Goal: Task Accomplishment & Management: Use online tool/utility

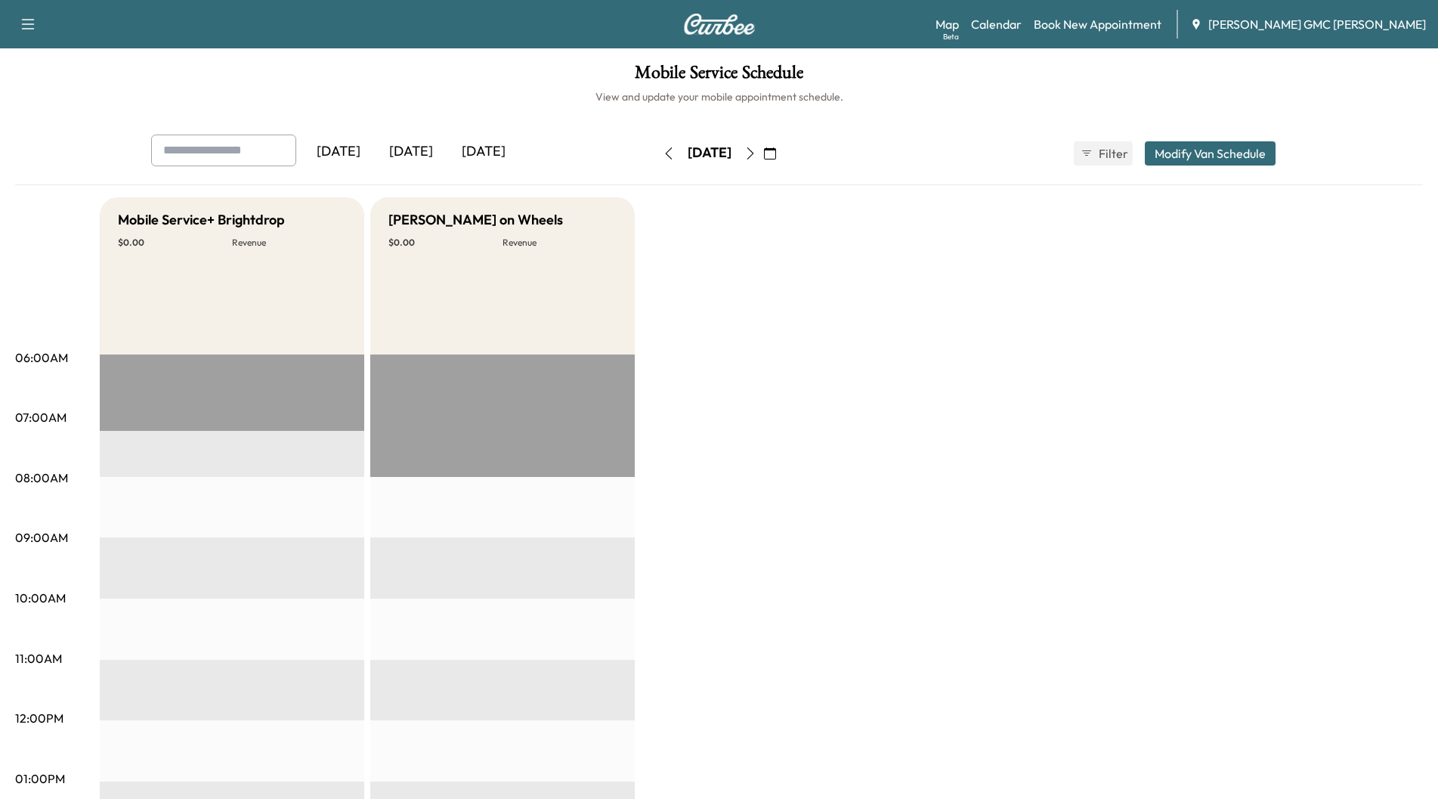
click at [497, 153] on div "[DATE]" at bounding box center [483, 152] width 73 height 35
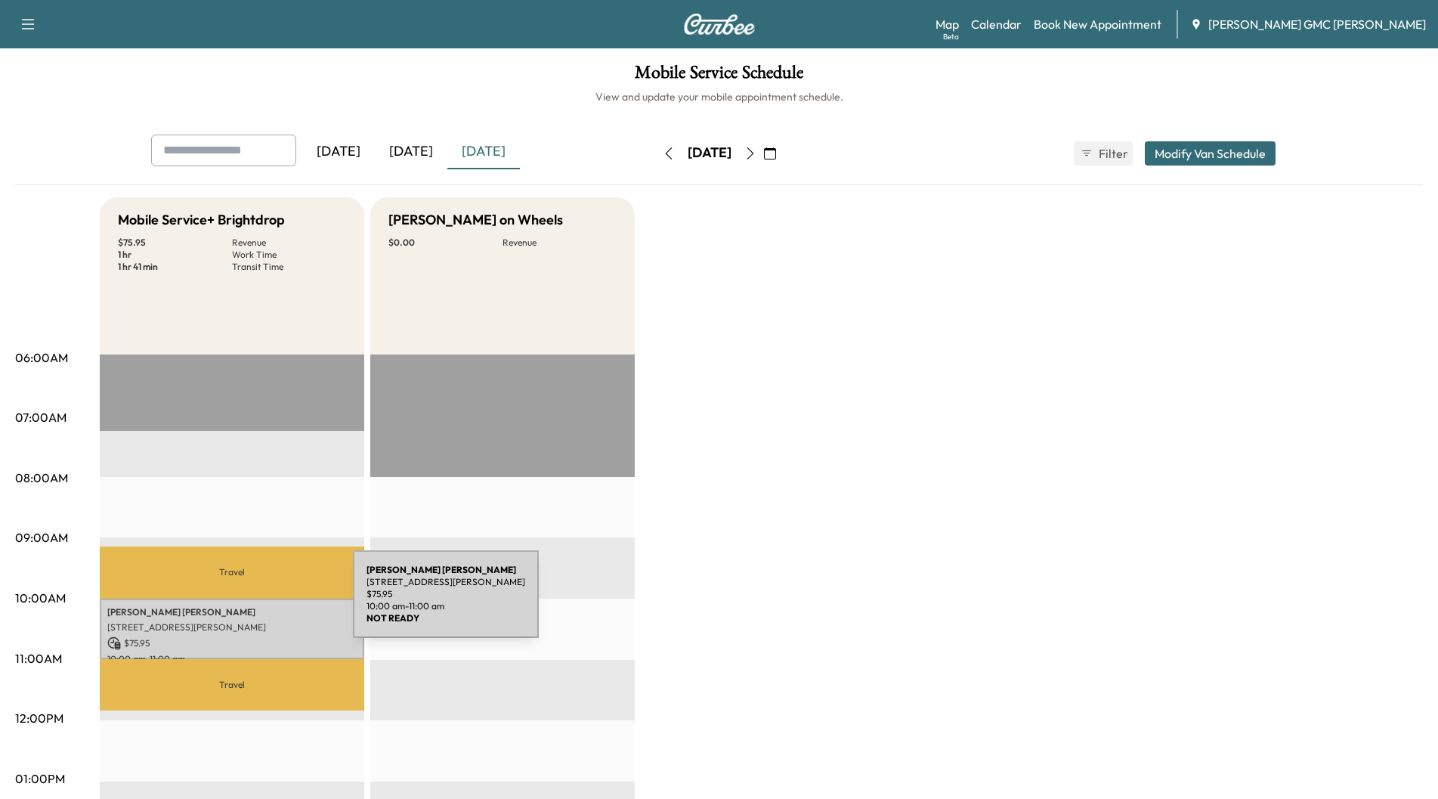
click at [240, 606] on p "[PERSON_NAME]" at bounding box center [231, 612] width 249 height 12
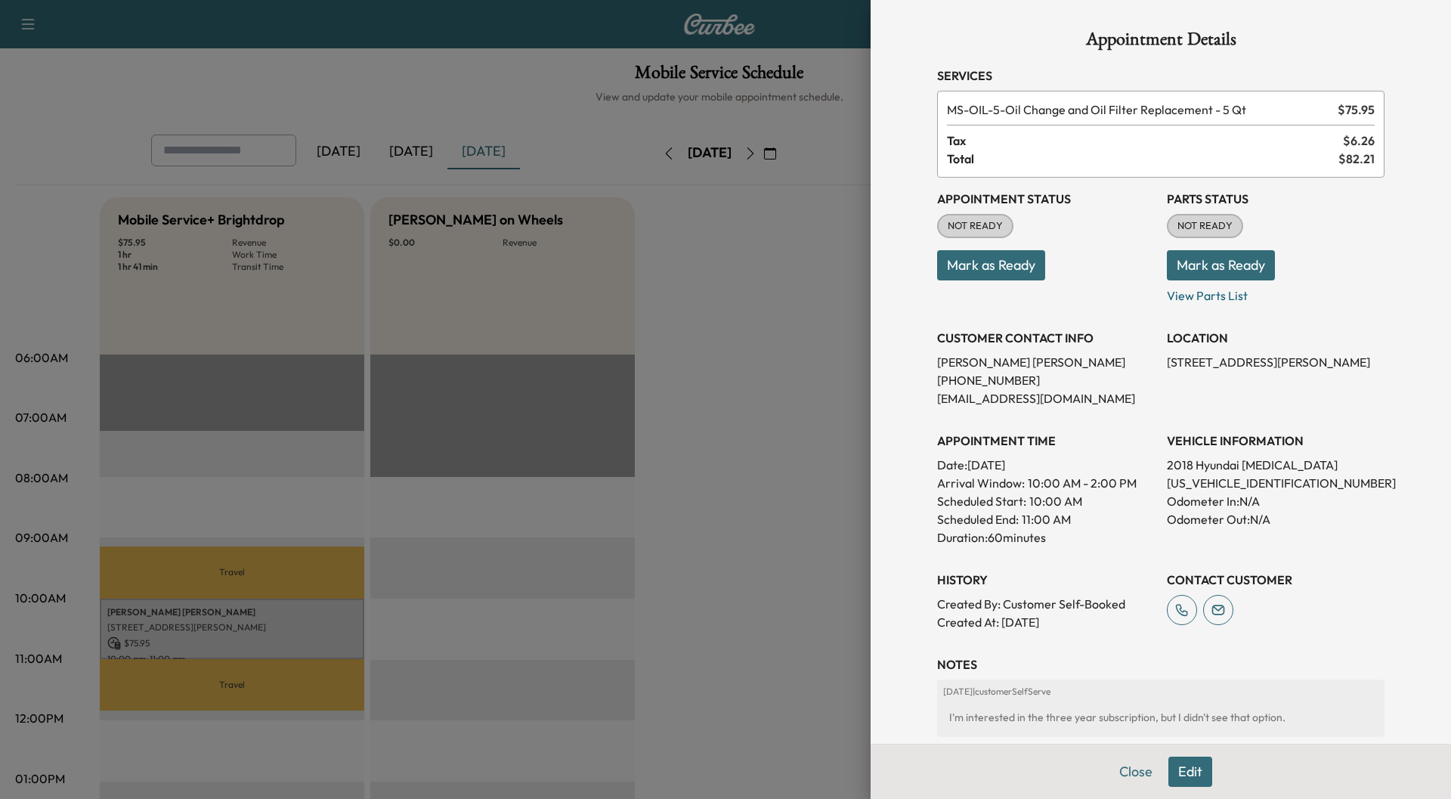
click at [1200, 480] on p "[US_VEHICLE_IDENTIFICATION_NUMBER]" at bounding box center [1276, 483] width 218 height 18
click at [1202, 480] on p "[US_VEHICLE_IDENTIFICATION_NUMBER]" at bounding box center [1276, 483] width 218 height 18
copy p "[US_VEHICLE_IDENTIFICATION_NUMBER]"
click at [777, 302] on div at bounding box center [725, 399] width 1451 height 799
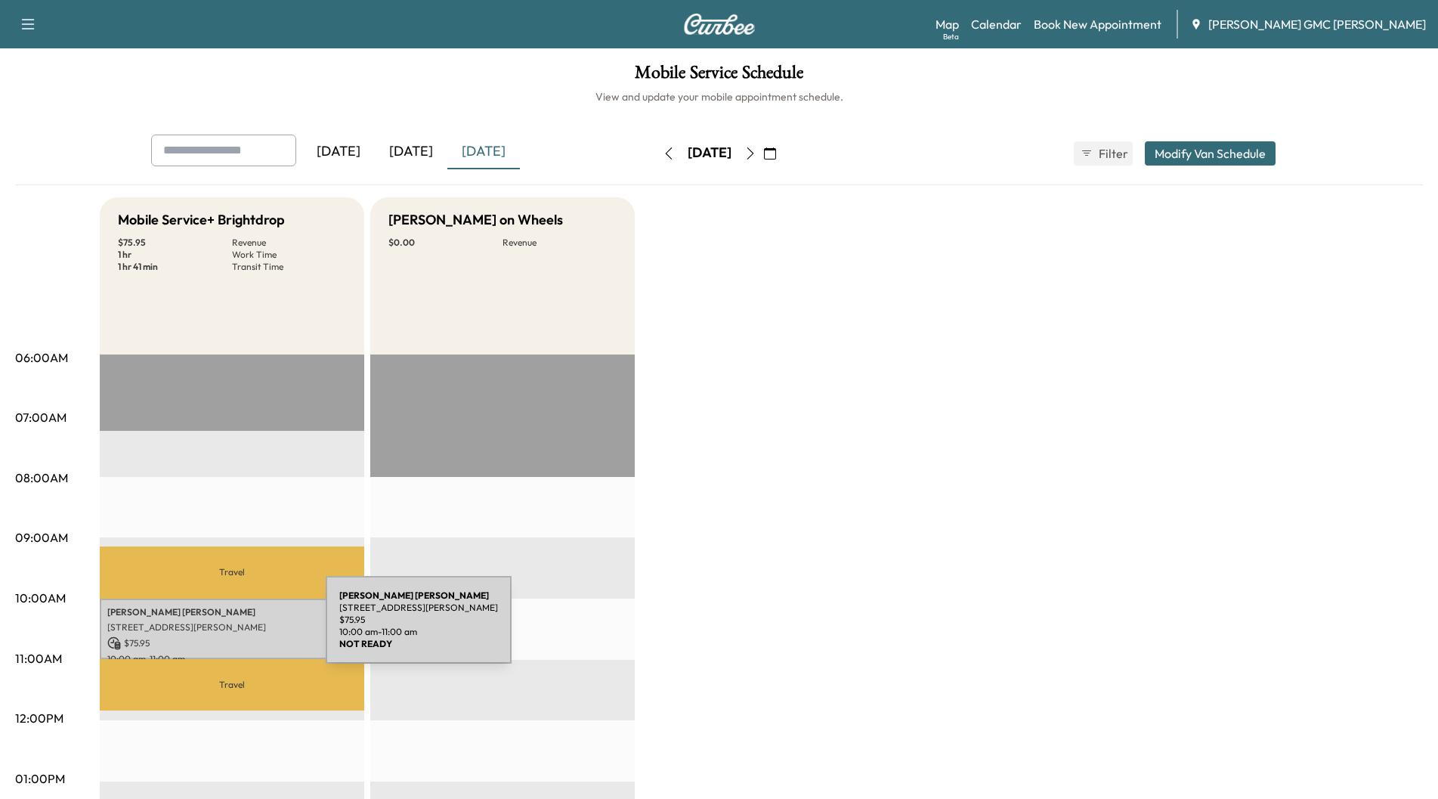
click at [212, 629] on p "[STREET_ADDRESS][PERSON_NAME]" at bounding box center [231, 627] width 249 height 12
